Goal: Check status: Check status

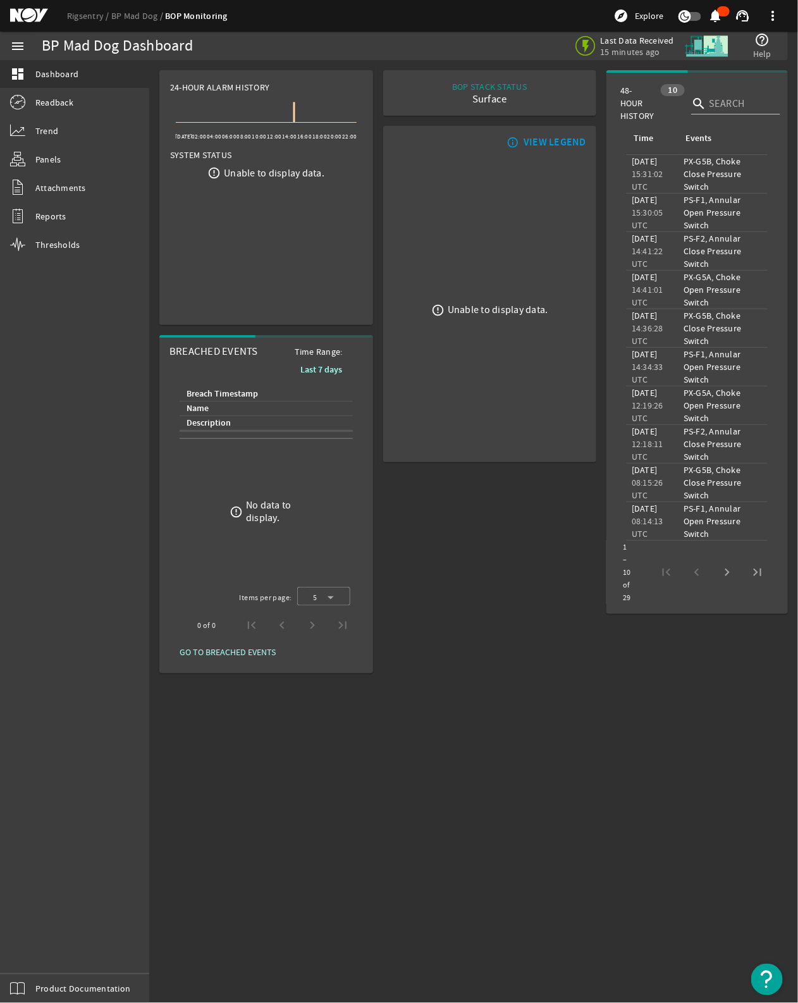
click at [288, 200] on div "error_outline Unable to display data." at bounding box center [266, 245] width 212 height 158
